Goal: Task Accomplishment & Management: Use online tool/utility

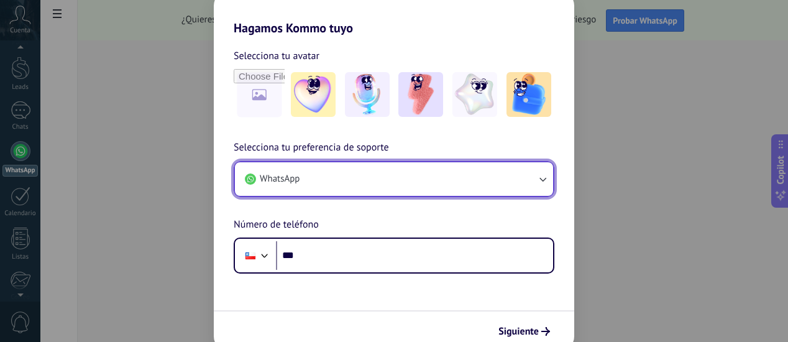
click at [346, 175] on button "WhatsApp" at bounding box center [394, 179] width 318 height 34
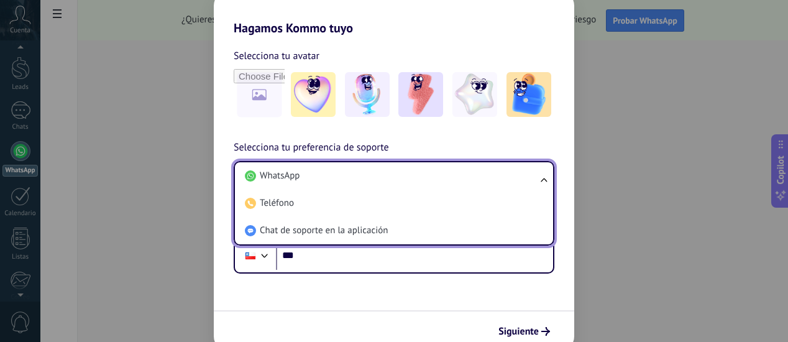
click at [346, 175] on li "WhatsApp" at bounding box center [391, 175] width 303 height 27
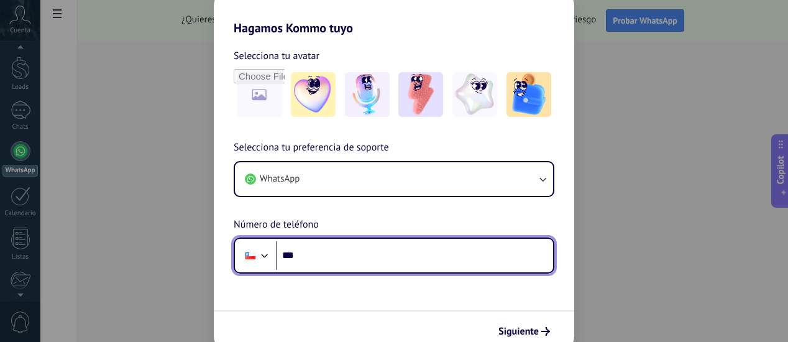
click at [335, 259] on input "***" at bounding box center [414, 255] width 277 height 29
type input "**********"
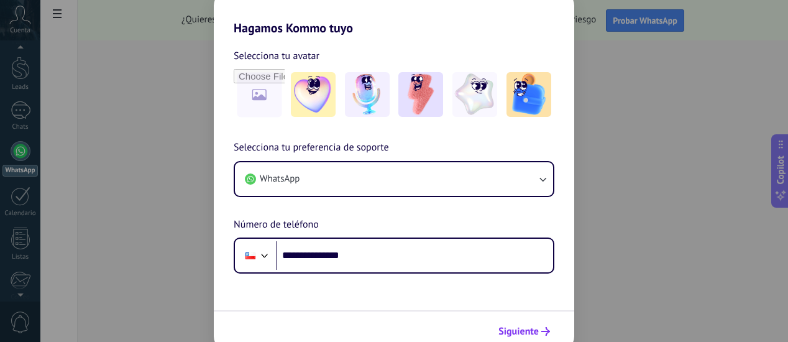
click at [508, 329] on span "Siguiente" at bounding box center [519, 331] width 40 height 9
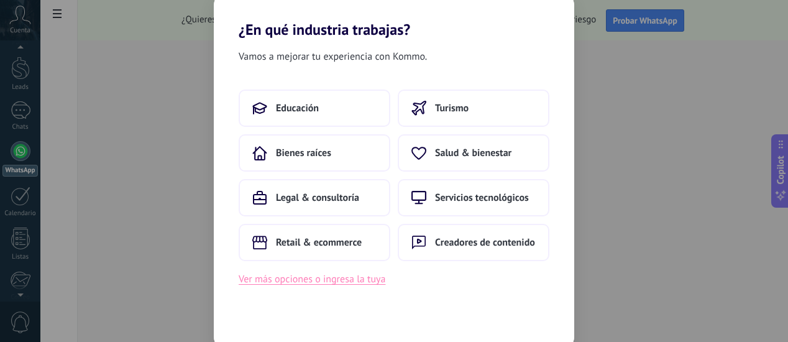
click at [292, 282] on button "Ver más opciones o ingresa la tuya" at bounding box center [312, 279] width 147 height 16
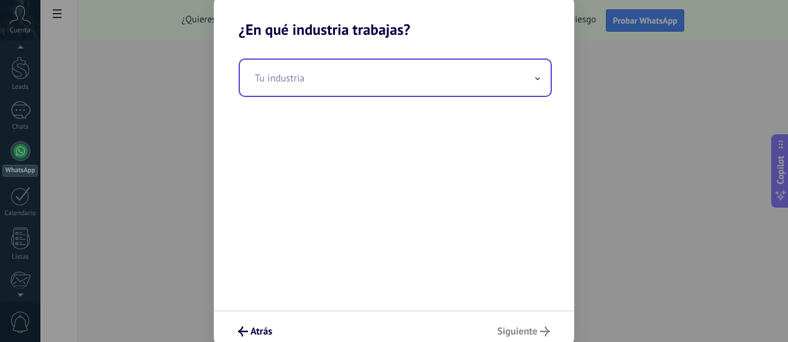
click at [484, 78] on input "text" at bounding box center [395, 78] width 311 height 36
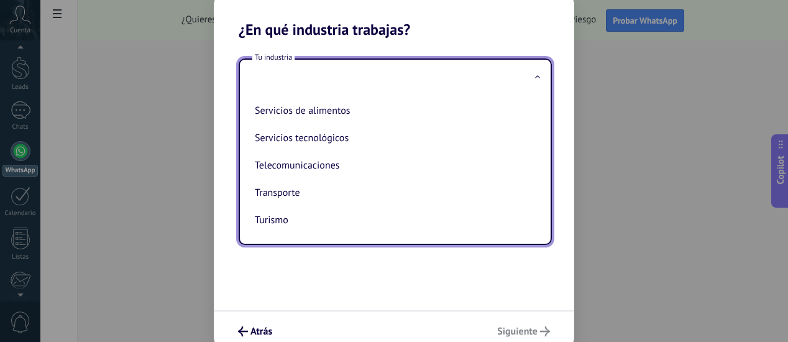
scroll to position [274, 0]
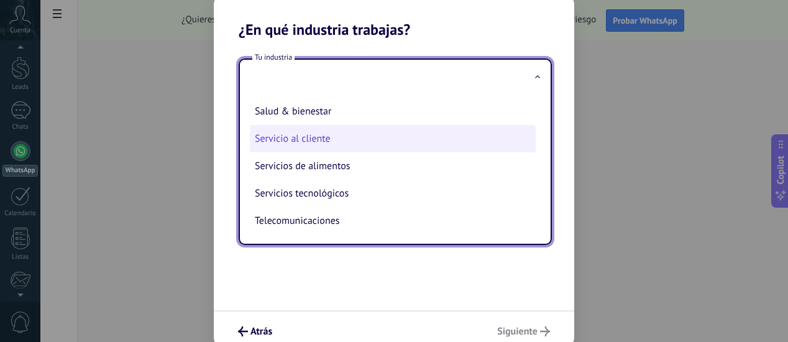
click at [297, 136] on li "Servicio al cliente" at bounding box center [393, 138] width 286 height 27
type input "**********"
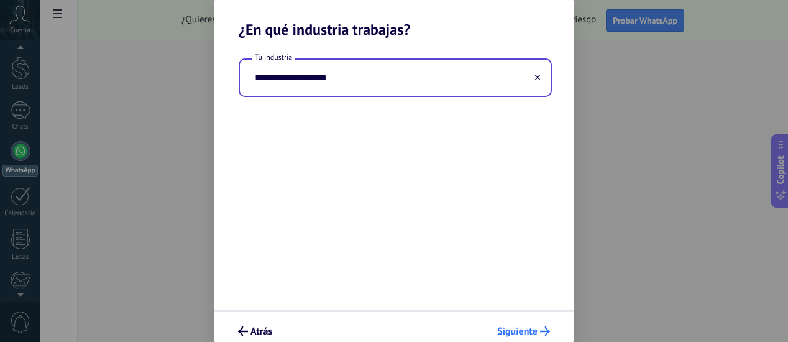
click at [519, 327] on span "Siguiente" at bounding box center [517, 331] width 40 height 9
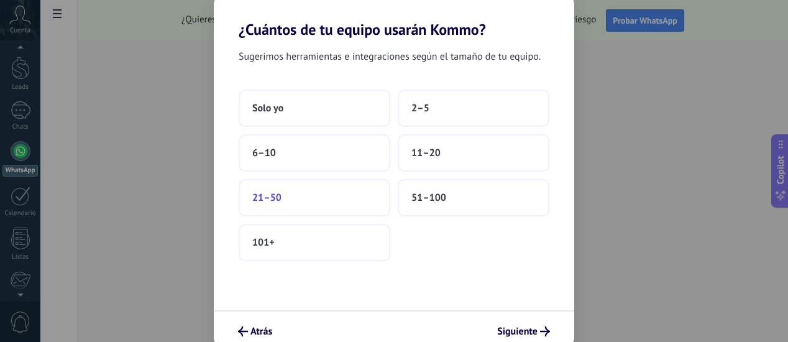
click at [290, 198] on button "21–50" at bounding box center [315, 197] width 152 height 37
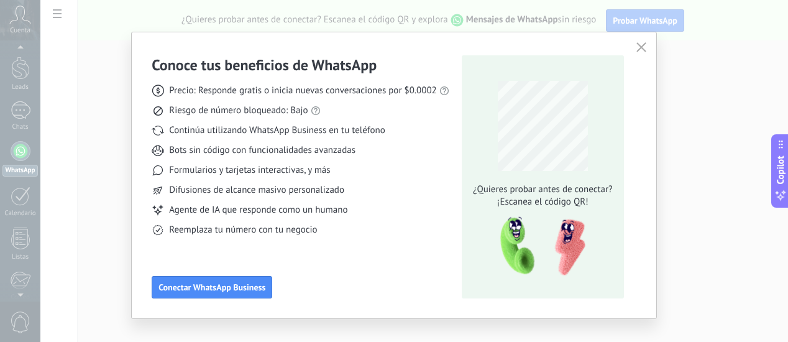
scroll to position [0, 0]
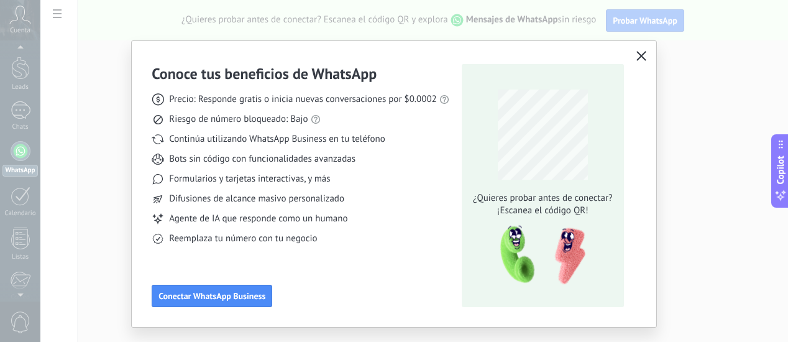
click at [633, 55] on button "button" at bounding box center [641, 56] width 16 height 17
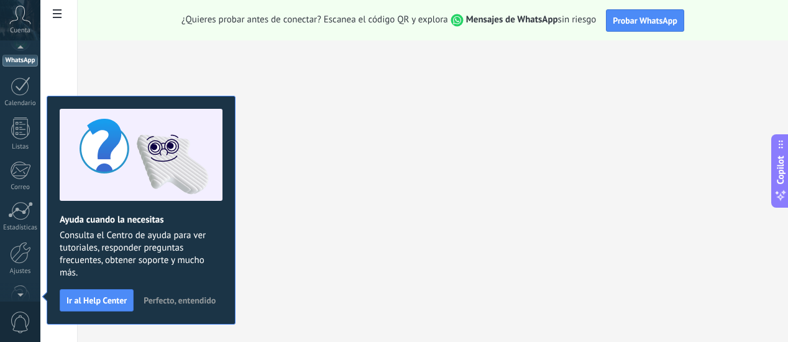
scroll to position [35, 0]
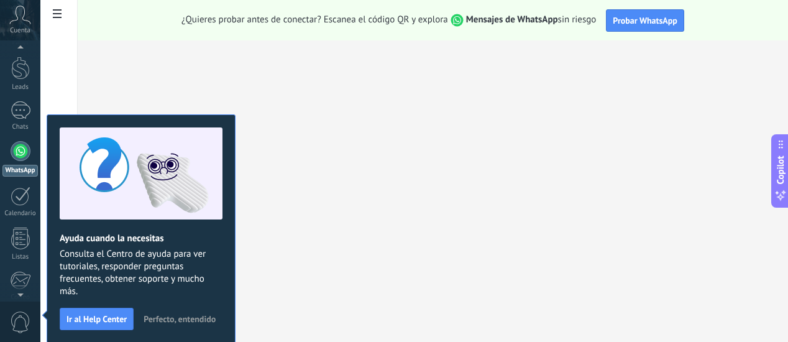
click at [111, 24] on div "¿Quieres probar antes de conectar? Escanea el código QR y explora Mensajes de W…" at bounding box center [433, 20] width 711 height 40
click at [189, 316] on span "Perfecto, entendido" at bounding box center [180, 319] width 72 height 9
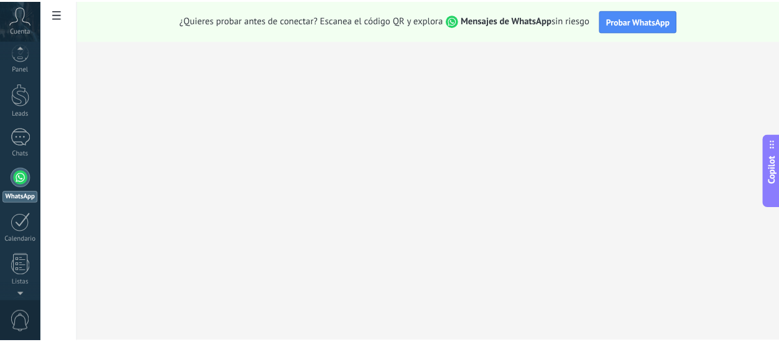
scroll to position [0, 0]
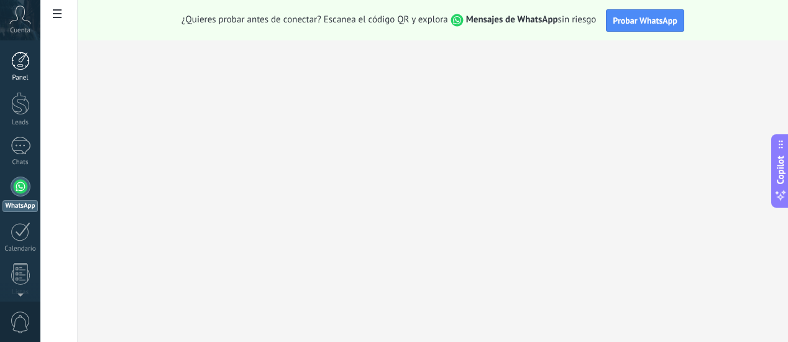
click at [19, 61] on div at bounding box center [20, 61] width 19 height 19
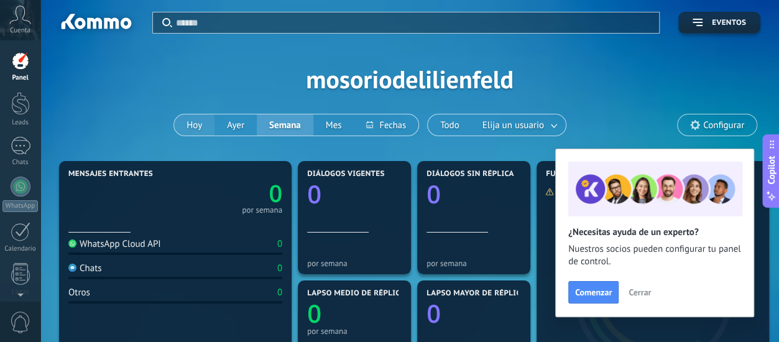
click at [193, 125] on button "Hoy" at bounding box center [194, 124] width 40 height 21
